Goal: Go to known website: Access a specific website the user already knows

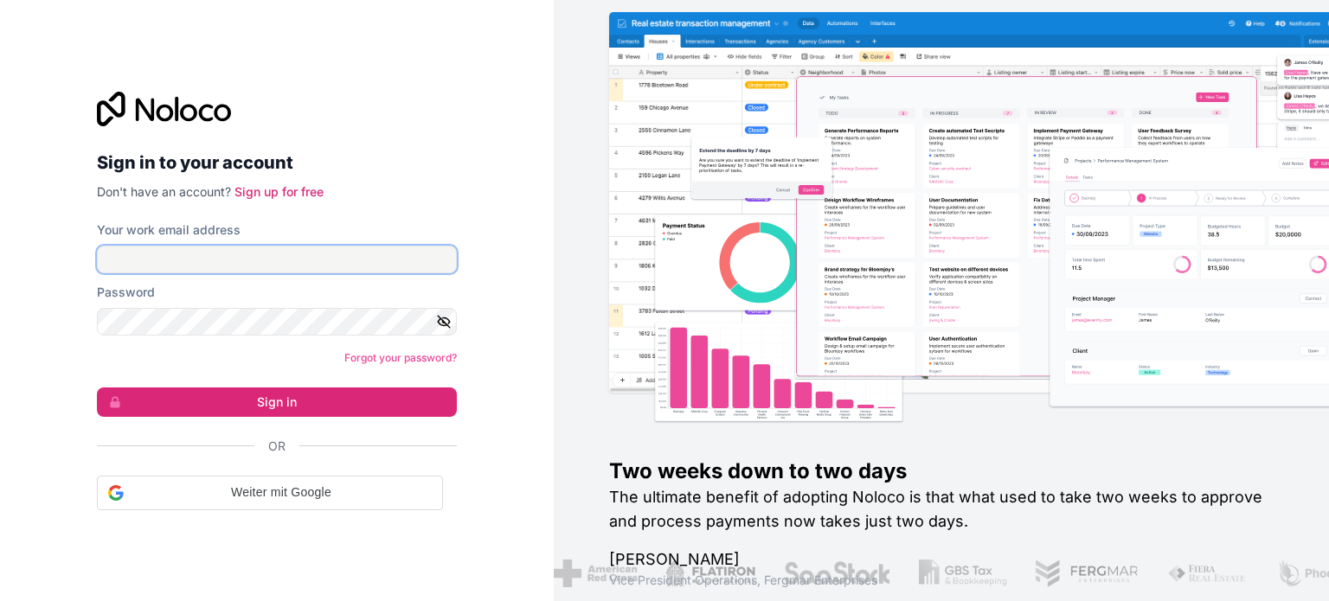
click at [311, 255] on input "Your work email address" at bounding box center [277, 260] width 360 height 28
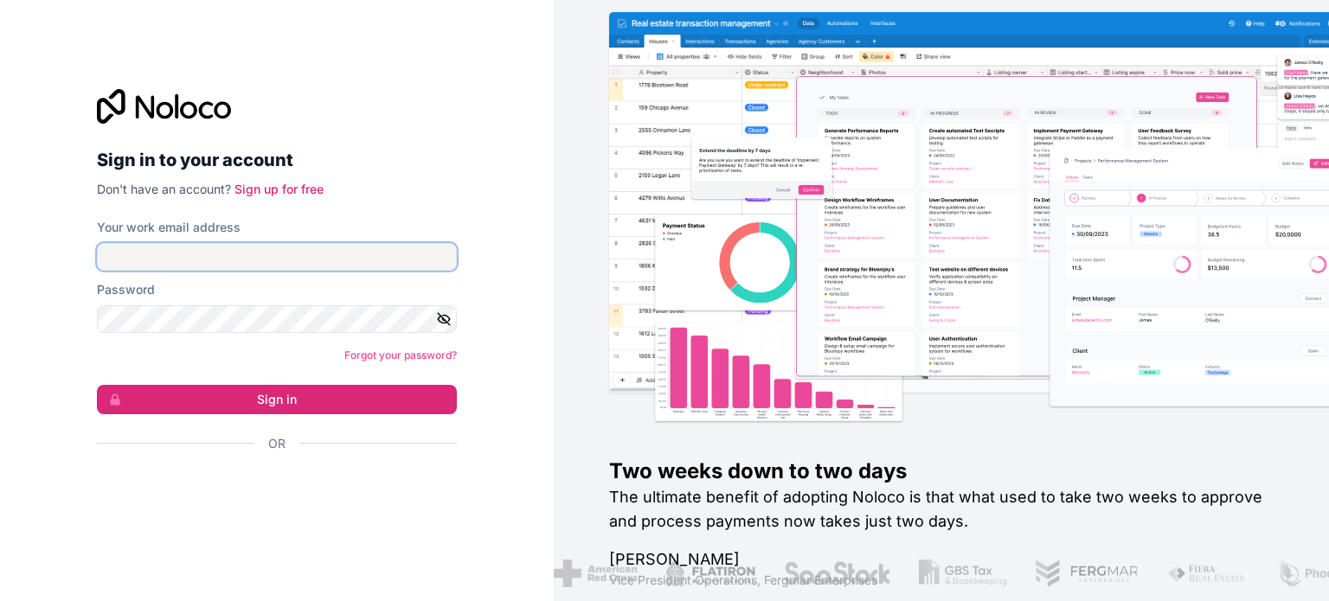
type input "**********"
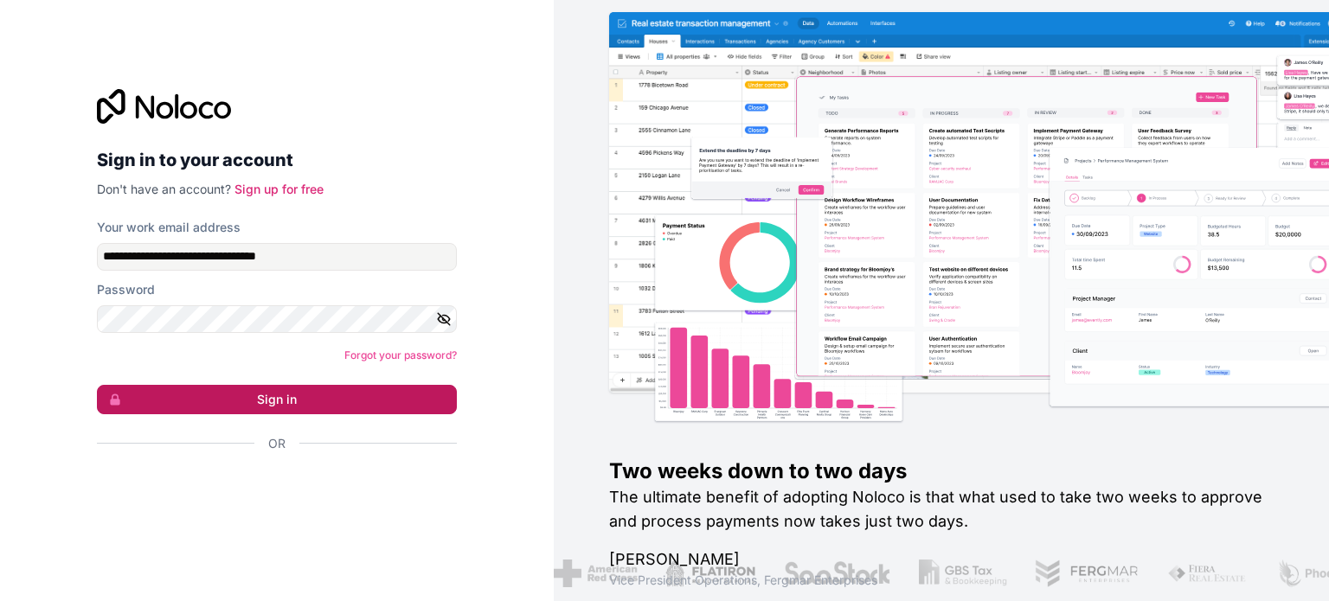
click at [291, 398] on button "Sign in" at bounding box center [277, 399] width 360 height 29
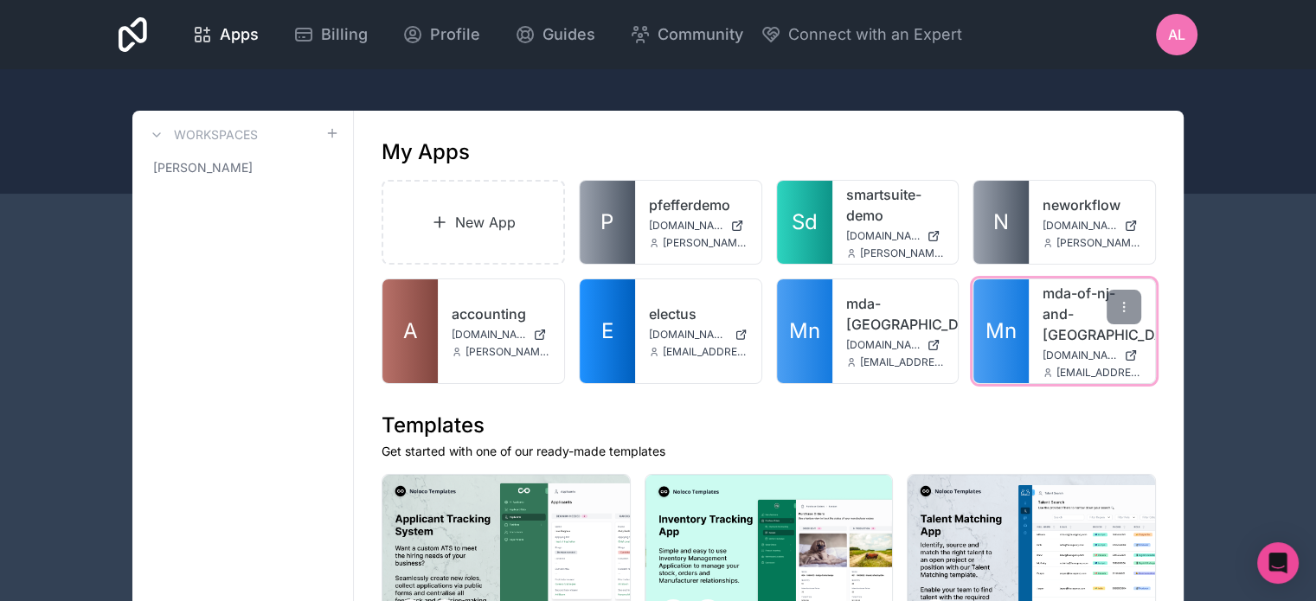
click at [1007, 321] on span "Mn" at bounding box center [1000, 331] width 31 height 28
